Goal: Task Accomplishment & Management: Complete application form

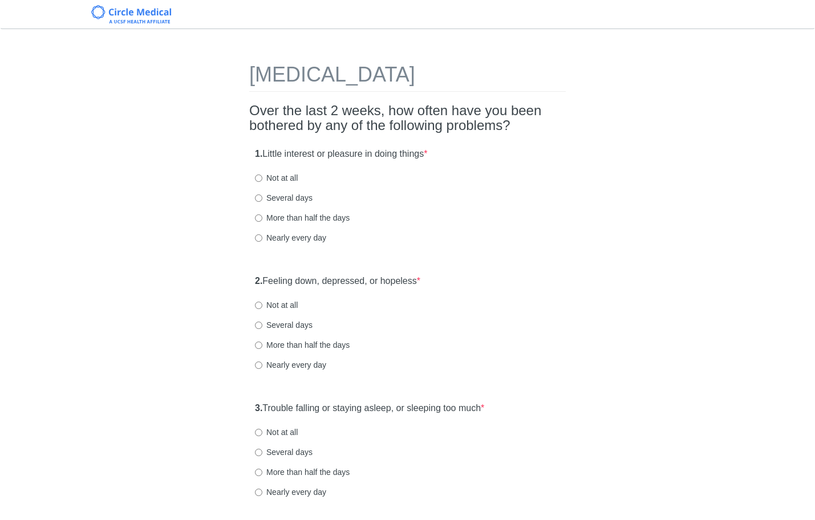
click at [272, 175] on label "Not at all" at bounding box center [276, 177] width 43 height 11
click at [262, 175] on input "Not at all" at bounding box center [258, 178] width 7 height 7
radio input "true"
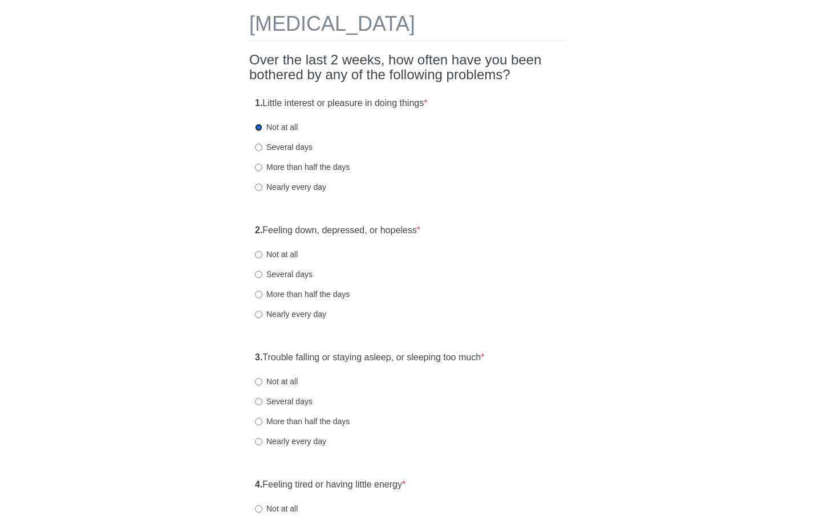
scroll to position [59, 0]
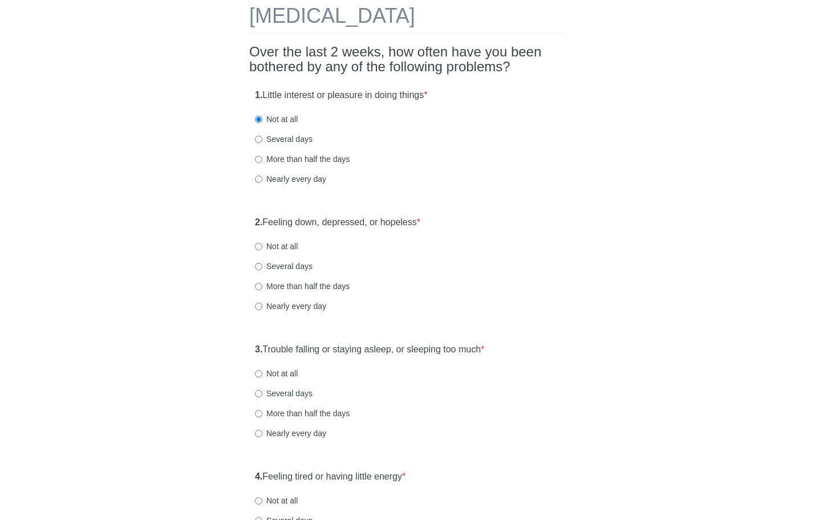
click at [269, 249] on label "Not at all" at bounding box center [276, 246] width 43 height 11
click at [262, 249] on input "Not at all" at bounding box center [258, 246] width 7 height 7
radio input "true"
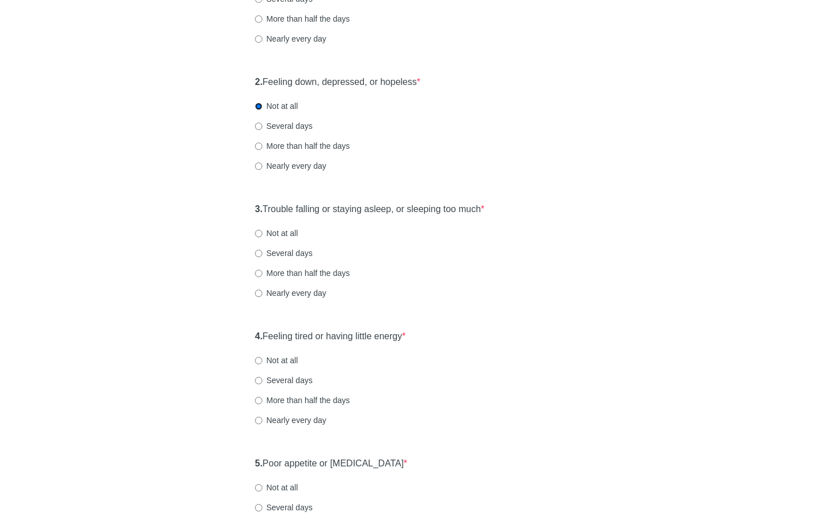
scroll to position [207, 0]
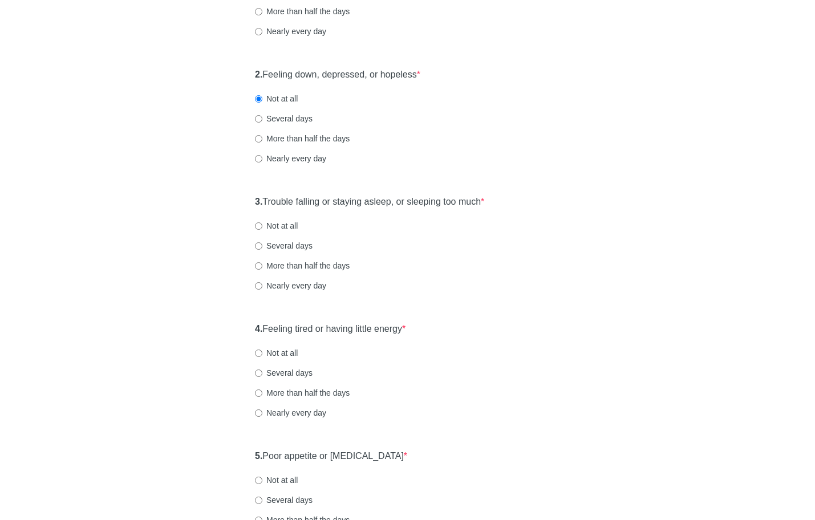
click at [276, 228] on label "Not at all" at bounding box center [276, 225] width 43 height 11
click at [262, 228] on input "Not at all" at bounding box center [258, 225] width 7 height 7
radio input "true"
click at [289, 350] on label "Not at all" at bounding box center [276, 352] width 43 height 11
click at [262, 350] on input "Not at all" at bounding box center [258, 353] width 7 height 7
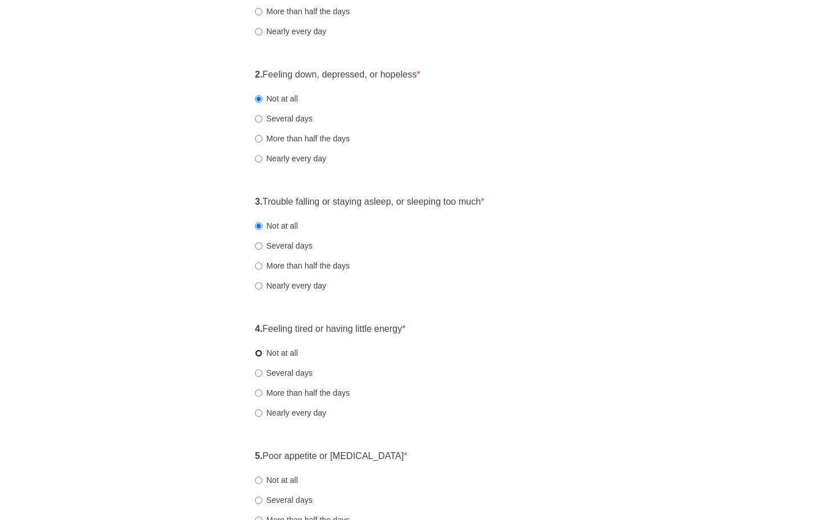
radio input "true"
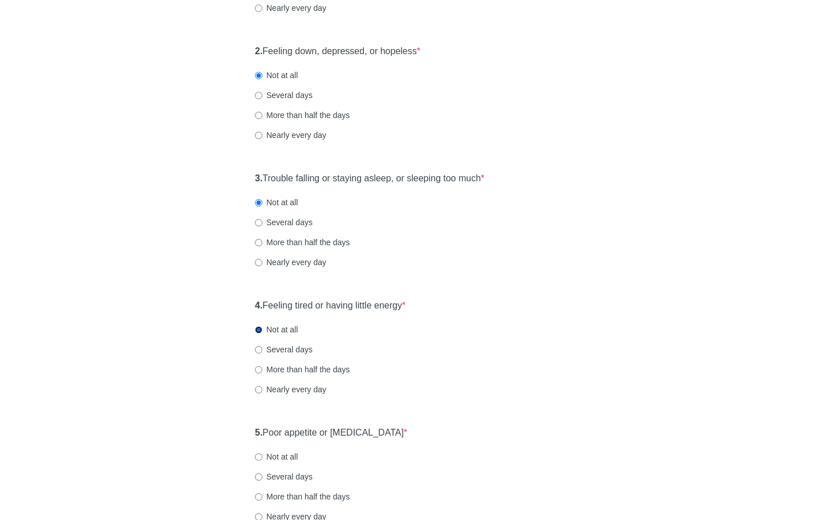
scroll to position [309, 0]
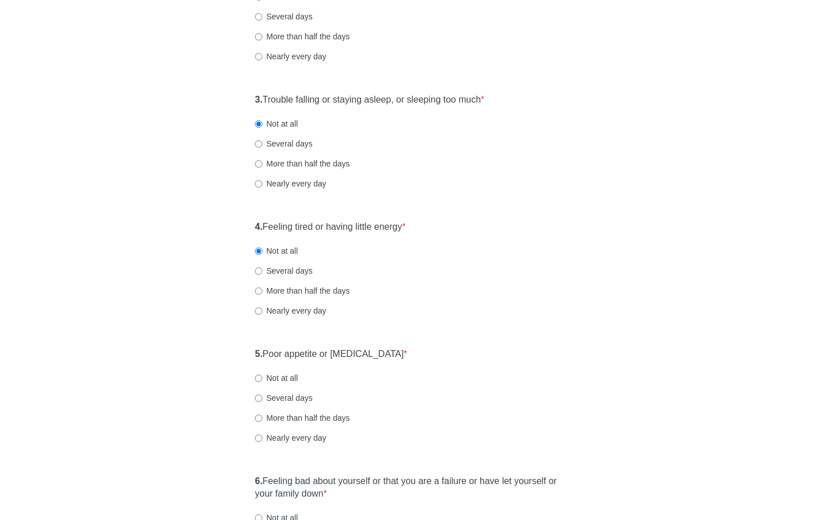
click at [305, 264] on div "4. Feeling tired or having little energy * Not at all Several days More than ha…" at bounding box center [407, 274] width 317 height 119
click at [302, 265] on label "Several days" at bounding box center [284, 270] width 58 height 11
click at [262, 268] on input "Several days" at bounding box center [258, 271] width 7 height 7
radio input "true"
click at [315, 288] on label "More than half the days" at bounding box center [302, 290] width 95 height 11
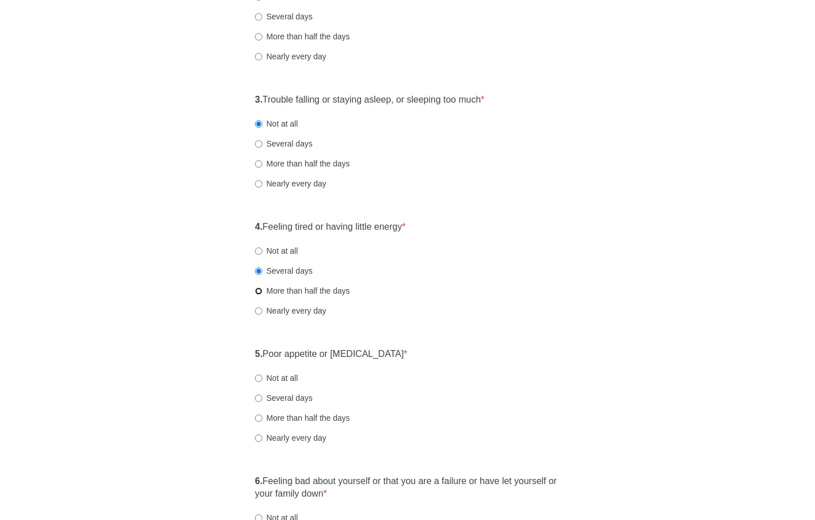
click at [262, 288] on input "More than half the days" at bounding box center [258, 291] width 7 height 7
radio input "true"
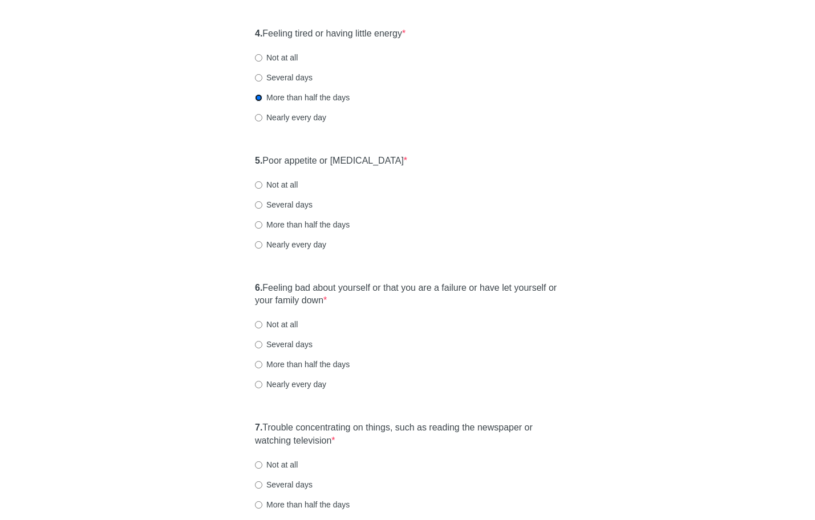
scroll to position [508, 0]
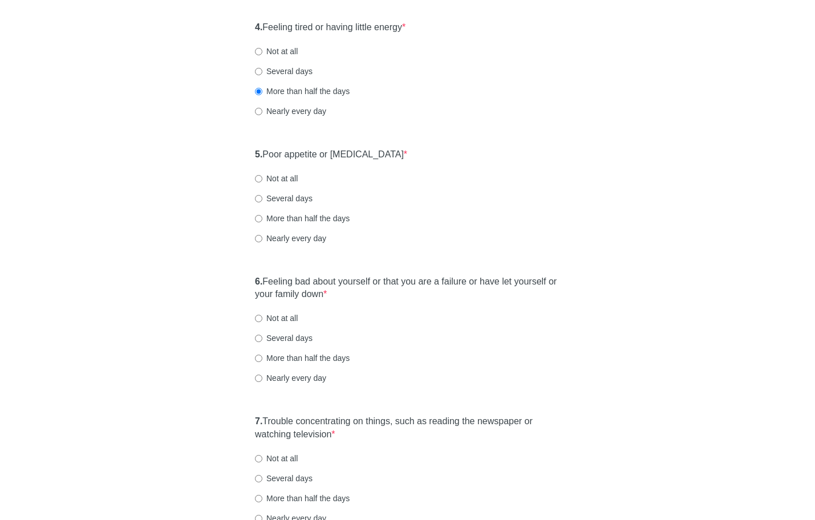
click at [298, 193] on label "Several days" at bounding box center [284, 198] width 58 height 11
click at [262, 195] on input "Several days" at bounding box center [258, 198] width 7 height 7
radio input "true"
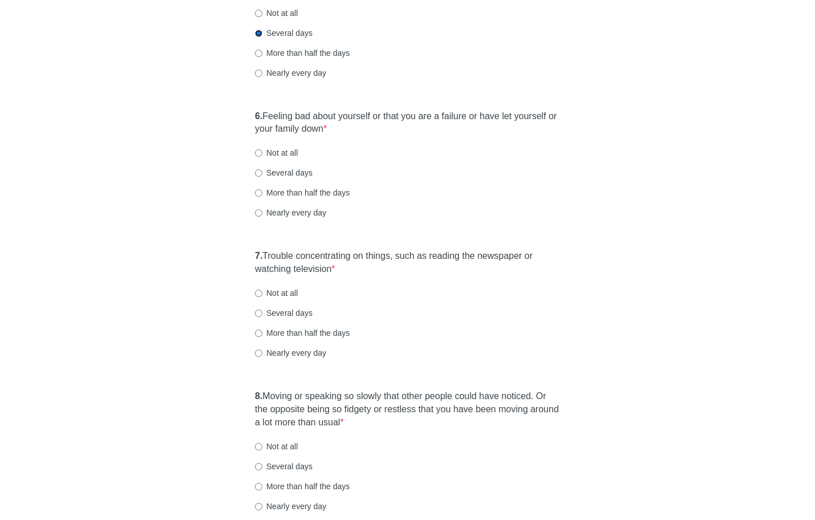
scroll to position [687, 0]
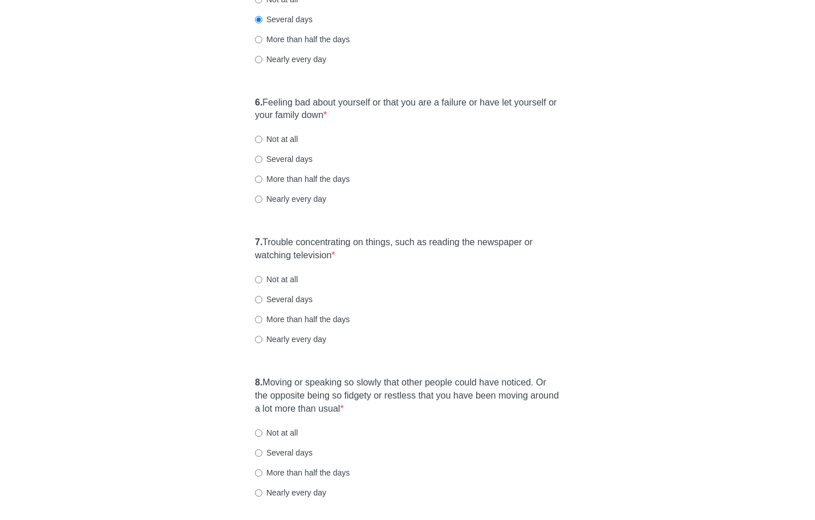
click at [273, 160] on label "Several days" at bounding box center [284, 158] width 58 height 11
click at [262, 160] on input "Several days" at bounding box center [258, 159] width 7 height 7
radio input "true"
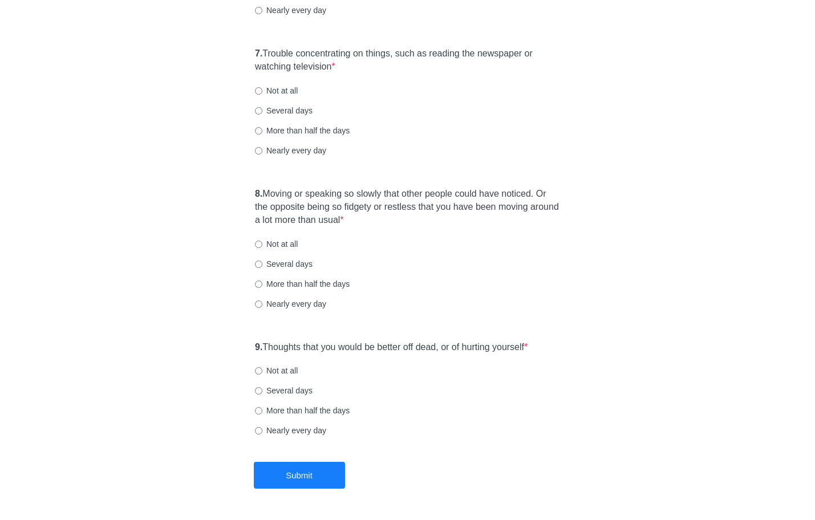
scroll to position [884, 0]
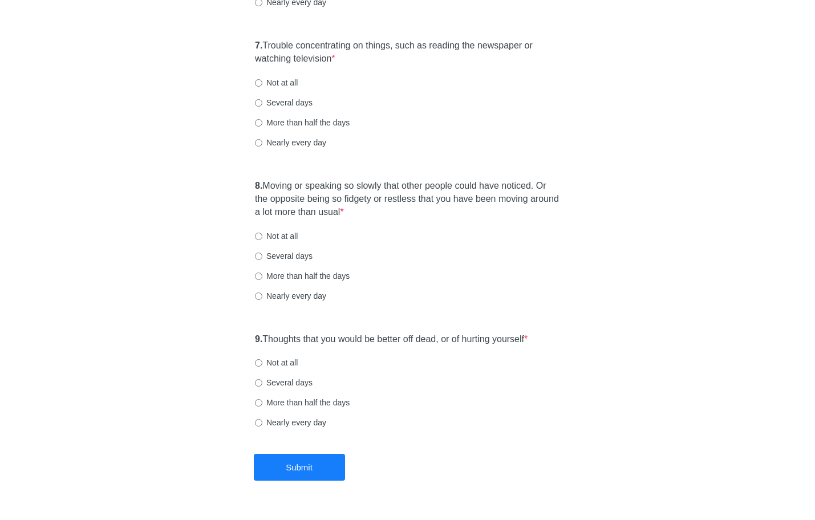
click at [289, 102] on label "Several days" at bounding box center [284, 102] width 58 height 11
click at [262, 102] on input "Several days" at bounding box center [258, 102] width 7 height 7
radio input "true"
click at [280, 148] on div "7. Trouble concentrating on things, such as reading the newspaper or watching t…" at bounding box center [407, 100] width 317 height 132
click at [281, 145] on label "Nearly every day" at bounding box center [290, 142] width 71 height 11
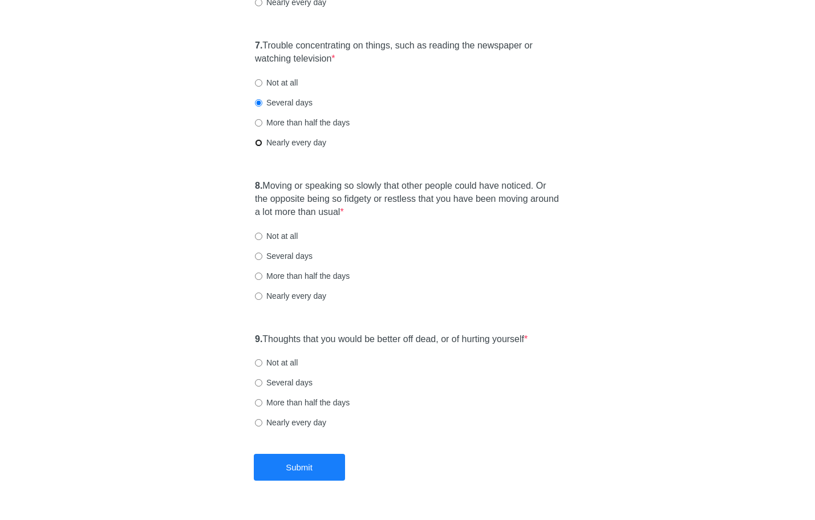
click at [262, 145] on input "Nearly every day" at bounding box center [258, 142] width 7 height 7
radio input "true"
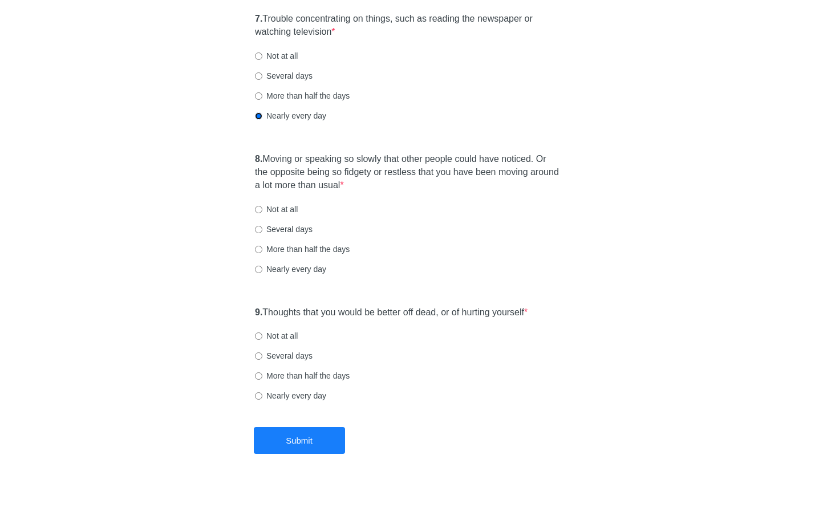
scroll to position [914, 0]
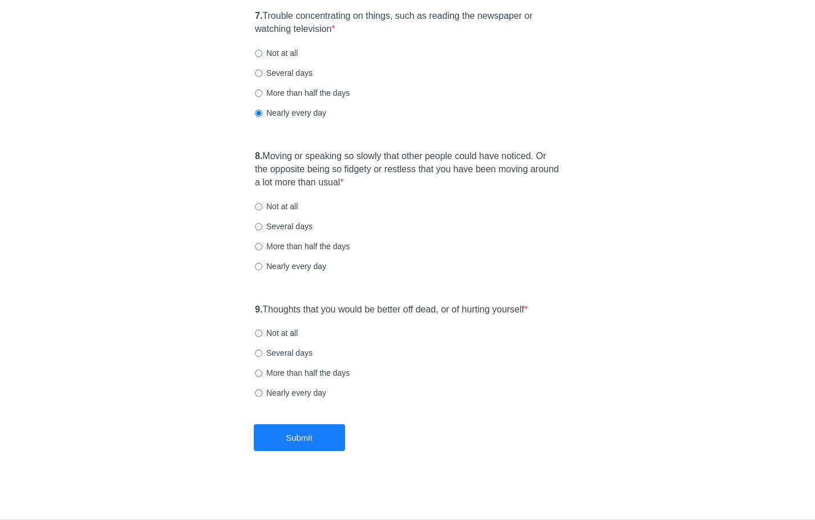
click at [291, 263] on label "Nearly every day" at bounding box center [290, 266] width 71 height 11
click at [262, 263] on input "Nearly every day" at bounding box center [258, 266] width 7 height 7
radio input "true"
click at [276, 335] on label "Not at all" at bounding box center [276, 332] width 43 height 11
click at [262, 335] on input "Not at all" at bounding box center [258, 333] width 7 height 7
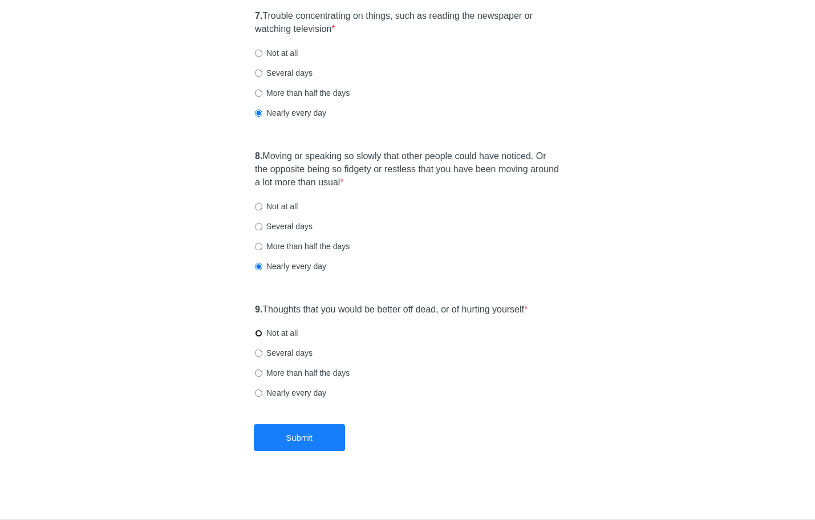
radio input "true"
click at [327, 447] on button "Submit" at bounding box center [299, 437] width 91 height 27
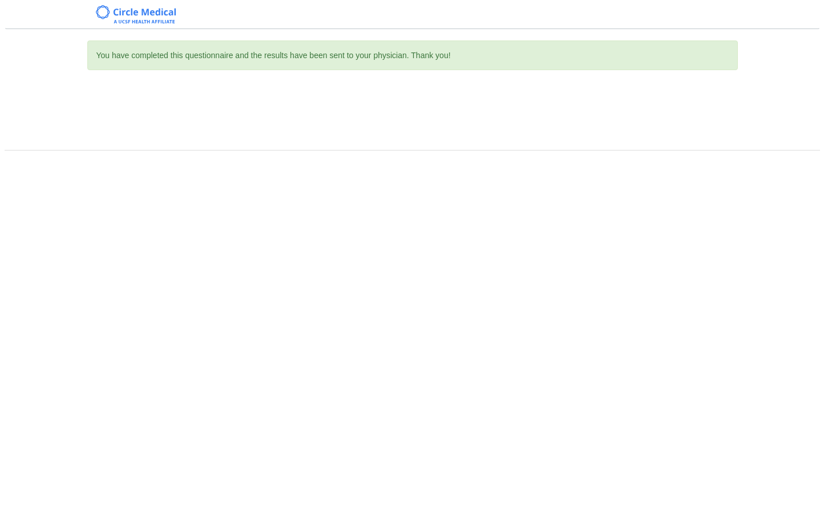
scroll to position [0, 0]
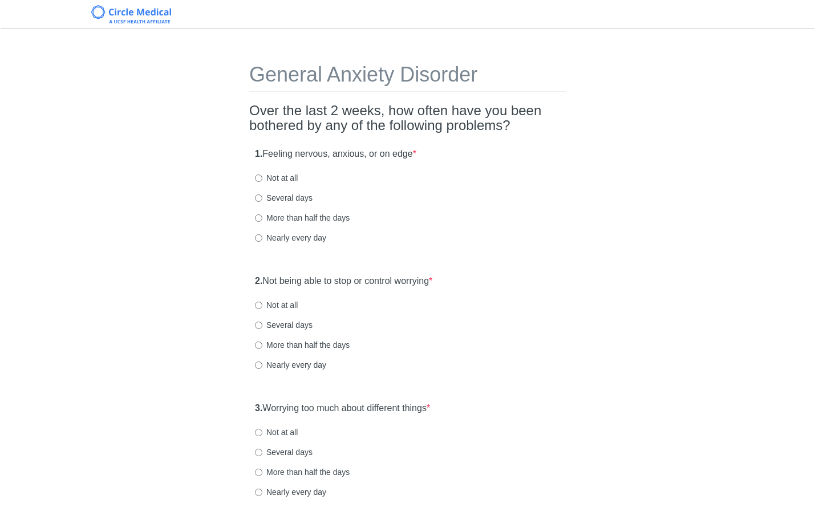
click at [279, 194] on label "Several days" at bounding box center [284, 197] width 58 height 11
click at [262, 195] on input "Several days" at bounding box center [258, 198] width 7 height 7
radio input "true"
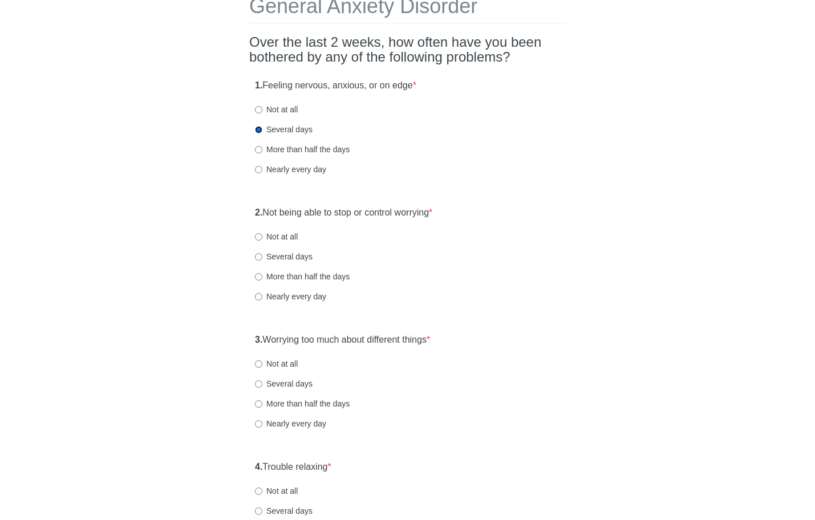
scroll to position [72, 0]
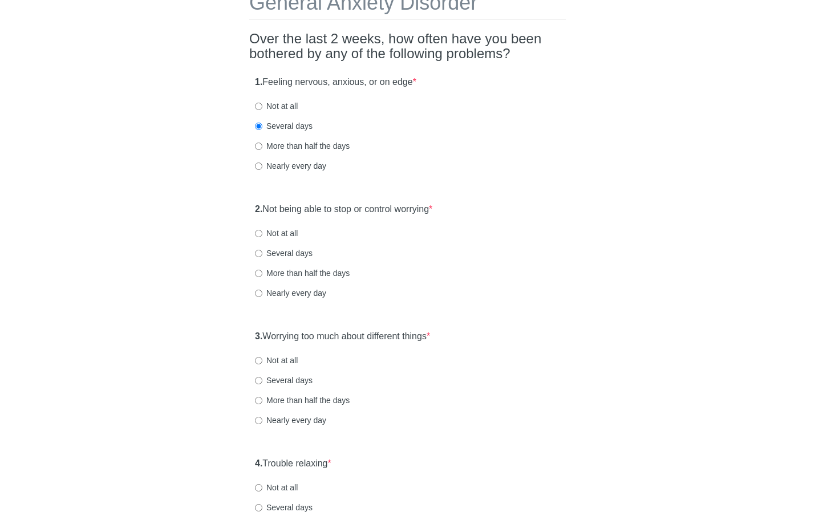
click at [292, 231] on label "Not at all" at bounding box center [276, 233] width 43 height 11
click at [262, 231] on input "Not at all" at bounding box center [258, 233] width 7 height 7
radio input "true"
click at [290, 248] on label "Several days" at bounding box center [284, 253] width 58 height 11
click at [262, 250] on input "Several days" at bounding box center [258, 253] width 7 height 7
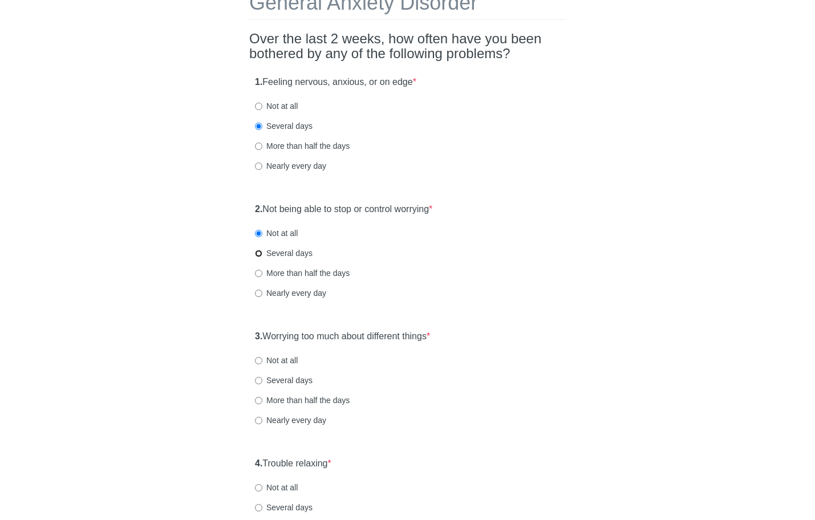
radio input "true"
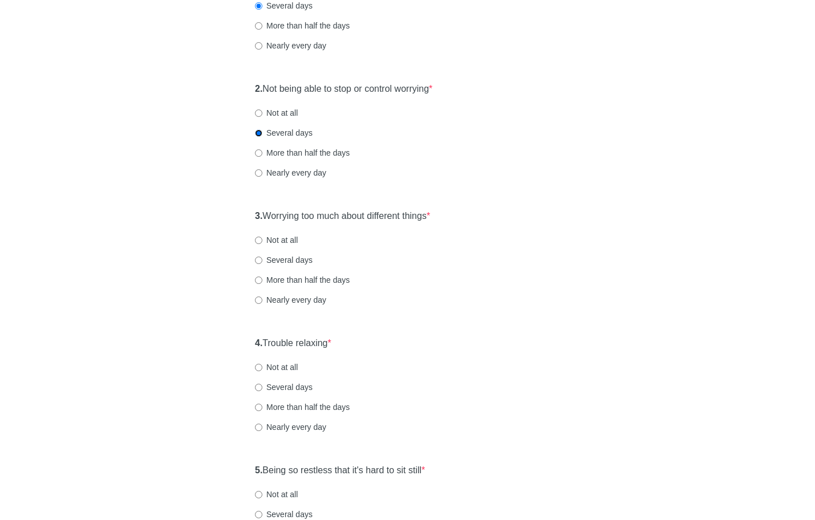
scroll to position [233, 0]
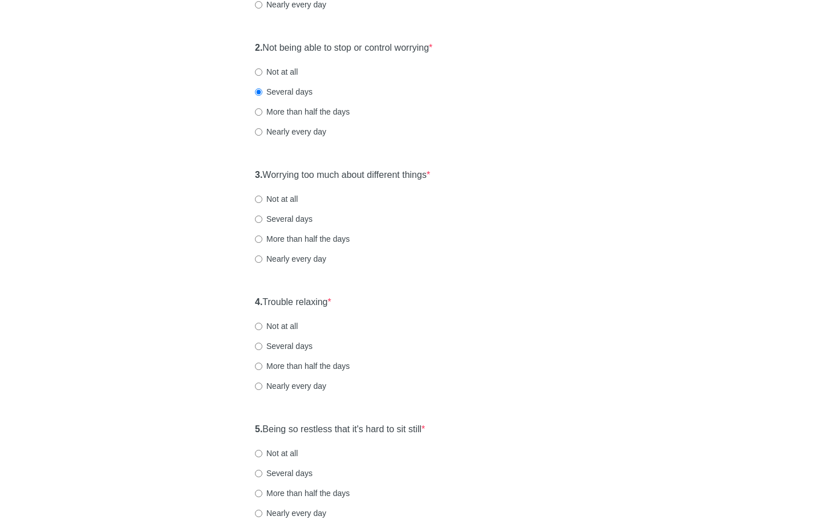
click at [288, 222] on label "Several days" at bounding box center [284, 218] width 58 height 11
click at [262, 222] on input "Several days" at bounding box center [258, 219] width 7 height 7
radio input "true"
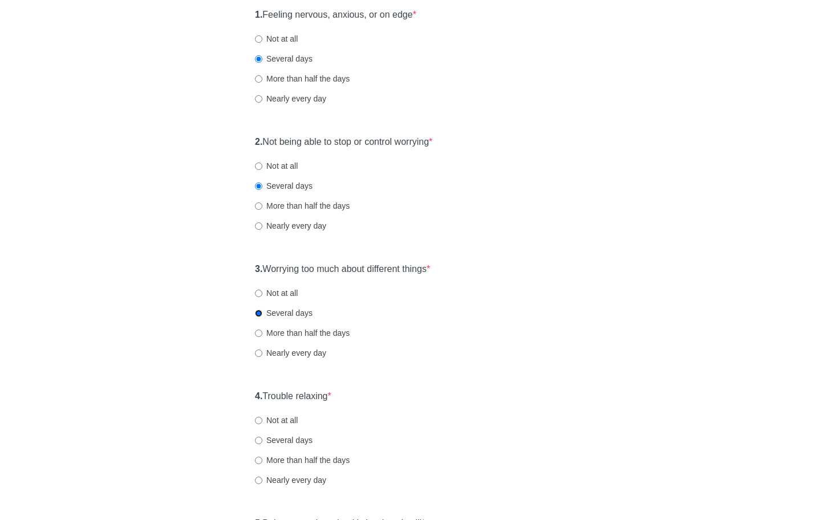
scroll to position [140, 0]
click at [341, 334] on label "More than half the days" at bounding box center [302, 331] width 95 height 11
click at [262, 334] on input "More than half the days" at bounding box center [258, 332] width 7 height 7
radio input "true"
click at [318, 208] on label "More than half the days" at bounding box center [302, 204] width 95 height 11
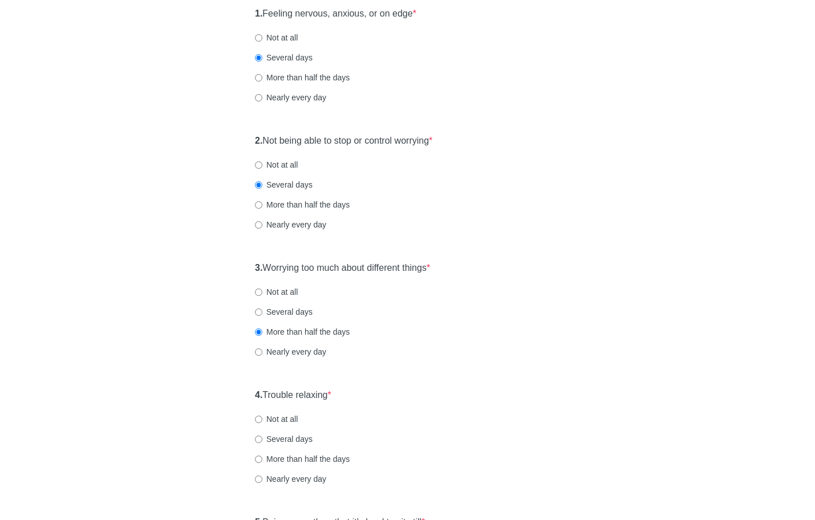
click at [262, 208] on input "More than half the days" at bounding box center [258, 204] width 7 height 7
radio input "true"
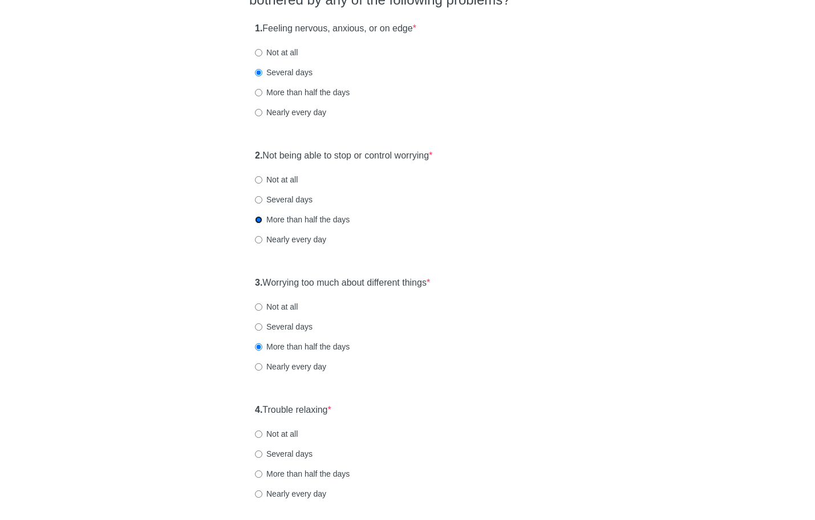
scroll to position [125, 0]
click at [300, 94] on label "More than half the days" at bounding box center [302, 92] width 95 height 11
click at [262, 94] on input "More than half the days" at bounding box center [258, 93] width 7 height 7
radio input "true"
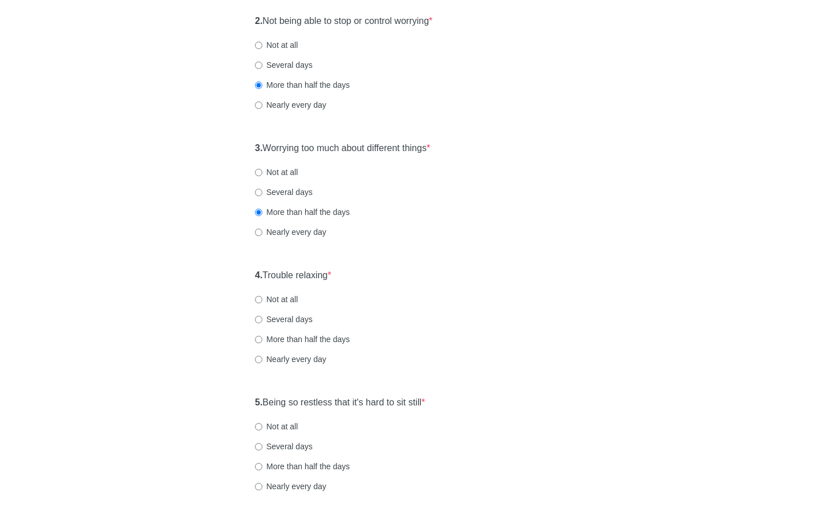
scroll to position [266, 0]
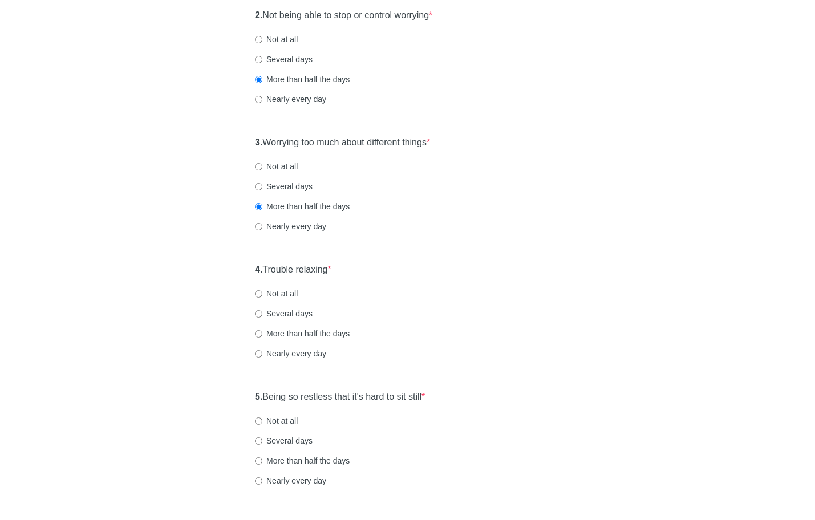
click at [286, 286] on div "4. Trouble relaxing * Not at all Several days More than half the days Nearly ev…" at bounding box center [407, 317] width 317 height 119
click at [288, 289] on label "Not at all" at bounding box center [276, 293] width 43 height 11
click at [262, 290] on input "Not at all" at bounding box center [258, 293] width 7 height 7
radio input "true"
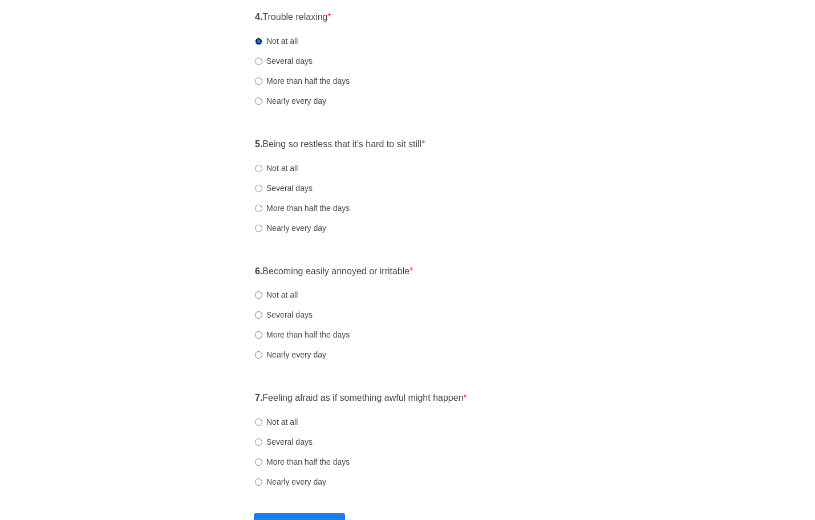
scroll to position [525, 0]
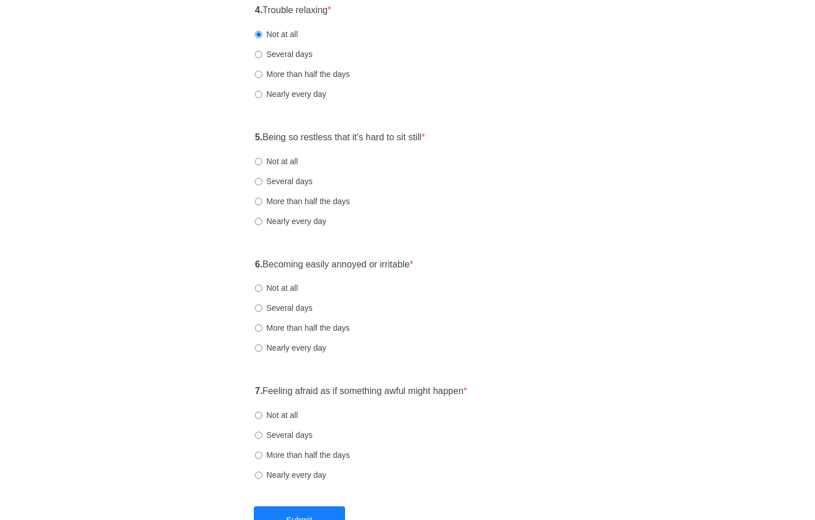
click at [282, 156] on label "Not at all" at bounding box center [276, 161] width 43 height 11
click at [262, 158] on input "Not at all" at bounding box center [258, 161] width 7 height 7
radio input "true"
click at [290, 348] on label "Nearly every day" at bounding box center [290, 347] width 71 height 11
click at [262, 348] on input "Nearly every day" at bounding box center [258, 348] width 7 height 7
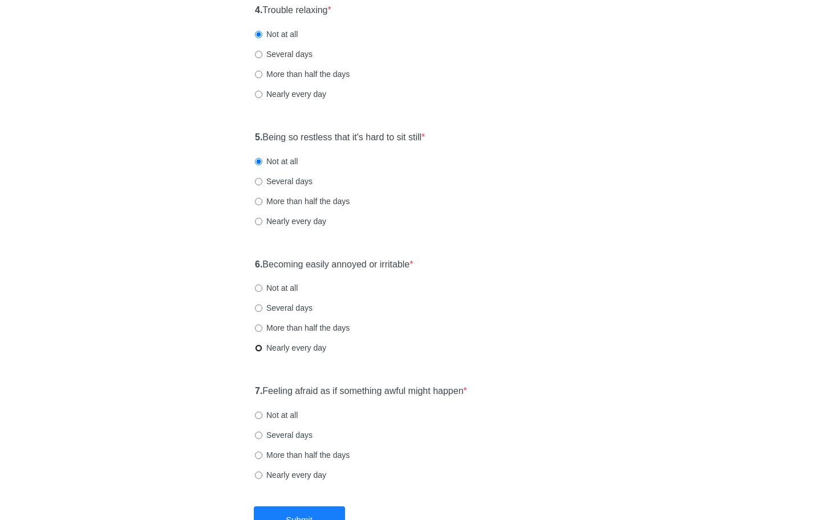
radio input "true"
click at [291, 323] on label "More than half the days" at bounding box center [302, 327] width 95 height 11
click at [262, 325] on input "More than half the days" at bounding box center [258, 328] width 7 height 7
radio input "true"
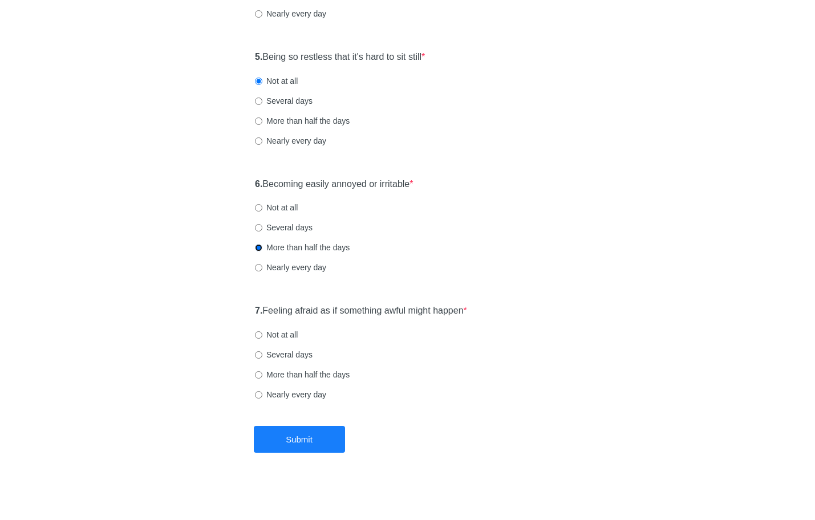
scroll to position [608, 0]
click at [291, 334] on label "Not at all" at bounding box center [276, 332] width 43 height 11
click at [262, 334] on input "Not at all" at bounding box center [258, 333] width 7 height 7
radio input "true"
click at [293, 436] on button "Submit" at bounding box center [299, 437] width 91 height 27
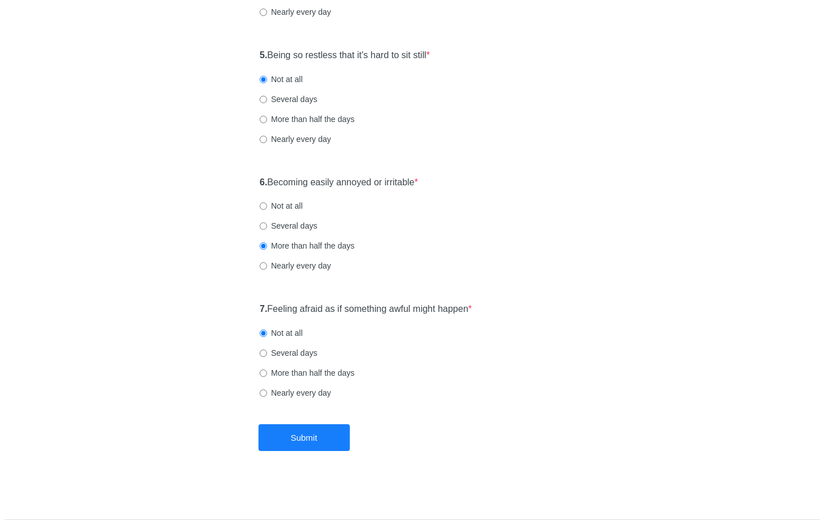
scroll to position [0, 0]
